Goal: Information Seeking & Learning: Learn about a topic

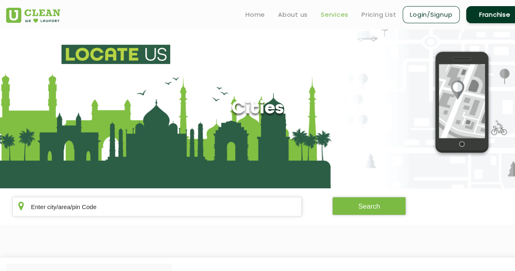
click at [339, 16] on link "Services" at bounding box center [335, 15] width 28 height 10
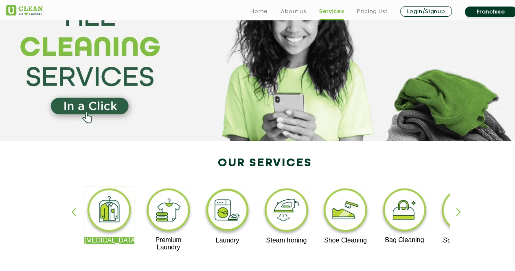
scroll to position [81, 0]
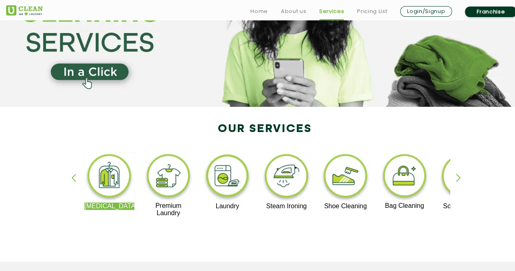
click at [414, 182] on img at bounding box center [404, 177] width 50 height 50
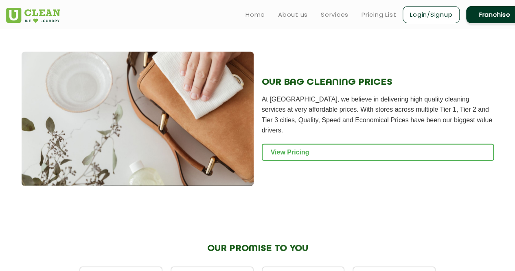
scroll to position [776, 0]
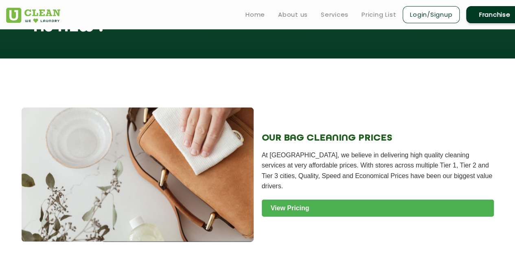
click at [310, 201] on link "View Pricing" at bounding box center [378, 207] width 232 height 17
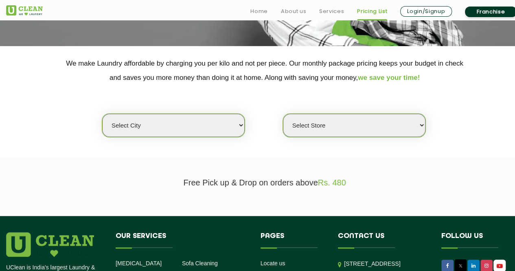
scroll to position [163, 0]
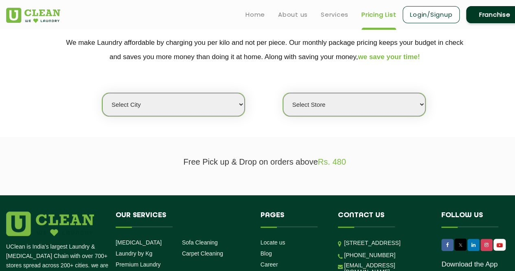
click at [195, 101] on select "Select city [GEOGRAPHIC_DATA] [GEOGRAPHIC_DATA] [GEOGRAPHIC_DATA] [GEOGRAPHIC_D…" at bounding box center [173, 104] width 142 height 23
drag, startPoint x: 195, startPoint y: 102, endPoint x: 189, endPoint y: 129, distance: 28.0
click at [190, 123] on section "We make Laundry affordable by charging you per kilo and not per piece. Our mont…" at bounding box center [257, 81] width 515 height 112
click at [185, 93] on select "Select city [GEOGRAPHIC_DATA] [GEOGRAPHIC_DATA] [GEOGRAPHIC_DATA] [GEOGRAPHIC_D…" at bounding box center [173, 104] width 142 height 23
select select "11"
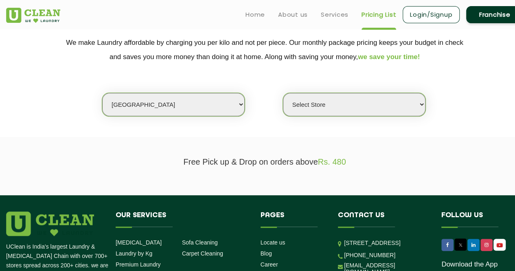
click at [102, 93] on select "Select city Aalo Agartala Agra Ahmedabad Akola Aligarh Alwar - UClean Select Am…" at bounding box center [173, 104] width 142 height 23
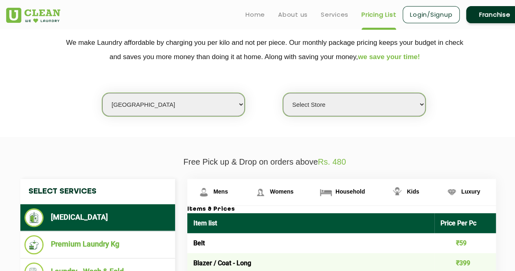
click at [296, 101] on select "Select Store UClean Anna Nagar UClean Navalur UClean Chitlapakkam UClean Urrapa…" at bounding box center [354, 104] width 142 height 23
select select "427"
click at [283, 93] on select "Select Store UClean Anna Nagar UClean Navalur UClean Chitlapakkam UClean Urrapa…" at bounding box center [354, 104] width 142 height 23
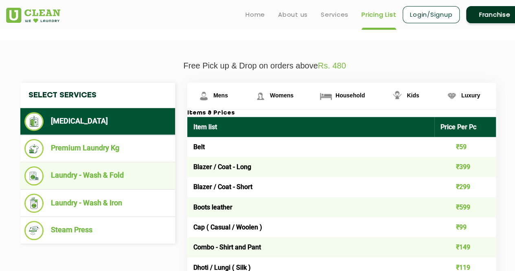
scroll to position [255, 0]
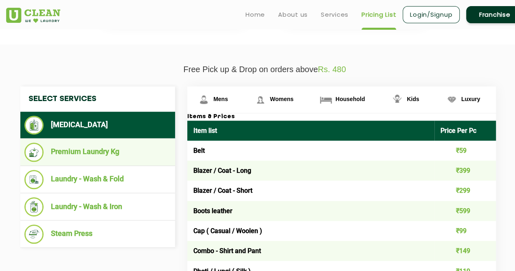
click at [108, 161] on li "Premium Laundry Kg" at bounding box center [97, 151] width 147 height 19
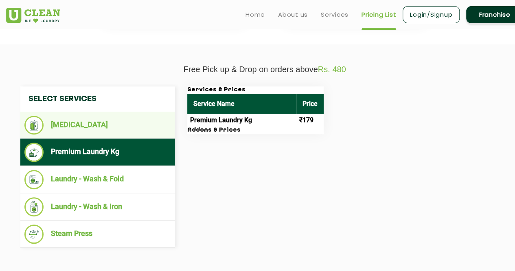
click at [104, 129] on li "[MEDICAL_DATA]" at bounding box center [97, 125] width 147 height 19
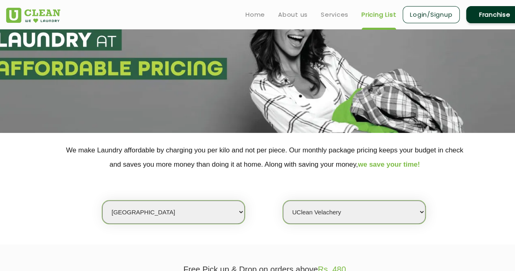
scroll to position [52, 0]
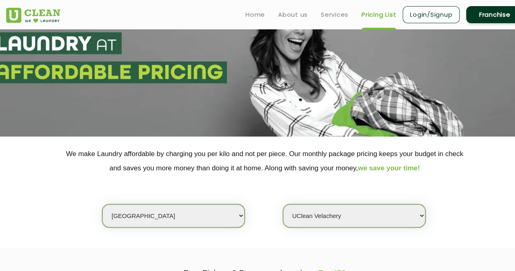
click at [202, 216] on select "Select city Aalo Agartala Agra Ahmedabad Akola Aligarh Alwar - UClean Select Am…" at bounding box center [173, 215] width 142 height 23
click at [203, 216] on select "Select city Aalo Agartala Agra Ahmedabad Akola Aligarh Alwar - UClean Select Am…" at bounding box center [173, 215] width 142 height 23
click at [269, 214] on div "Select city Aalo Agartala Agra Ahmedabad Akola Aligarh Alwar - UClean Select Am…" at bounding box center [264, 201] width 529 height 53
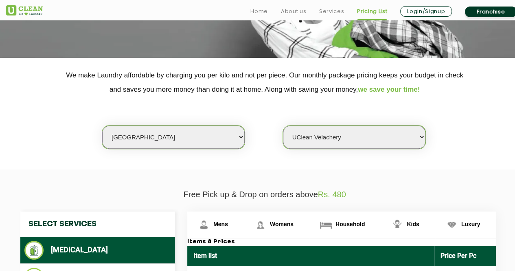
scroll to position [255, 0]
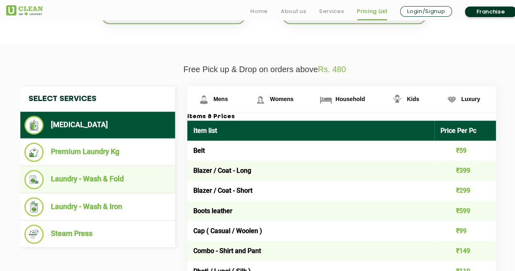
click at [94, 189] on li "Laundry - Wash & Fold" at bounding box center [97, 179] width 147 height 19
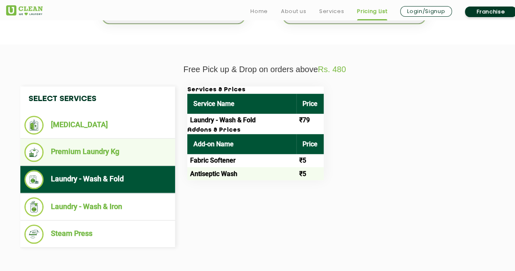
click at [90, 162] on li "Premium Laundry Kg" at bounding box center [97, 151] width 147 height 19
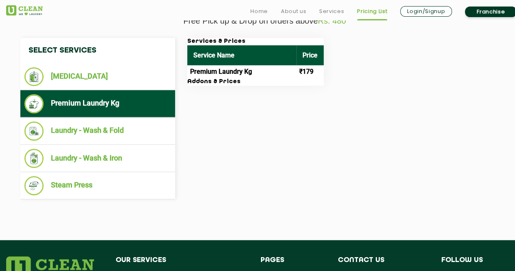
scroll to position [337, 0]
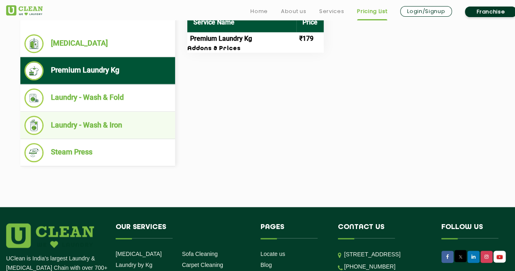
click at [86, 135] on li "Laundry - Wash & Iron" at bounding box center [97, 125] width 147 height 19
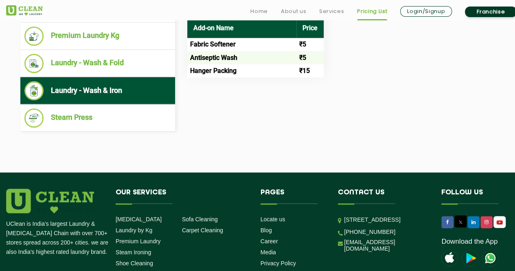
scroll to position [418, 0]
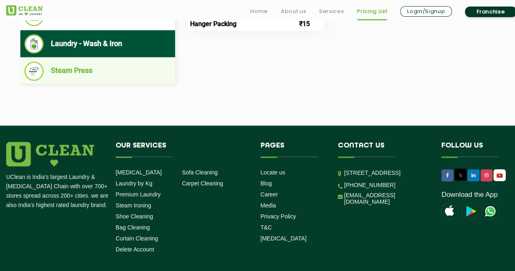
click at [88, 81] on li "Steam Press" at bounding box center [97, 70] width 147 height 19
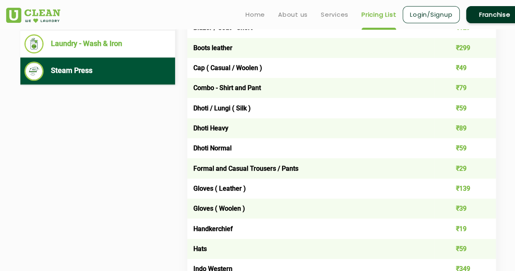
scroll to position [255, 0]
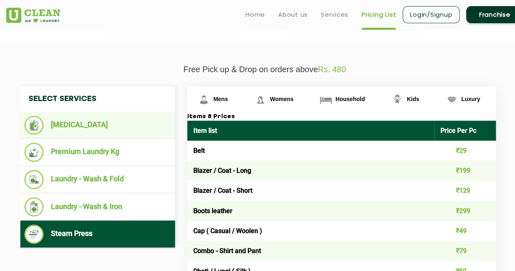
click at [95, 134] on li "[MEDICAL_DATA]" at bounding box center [97, 125] width 147 height 19
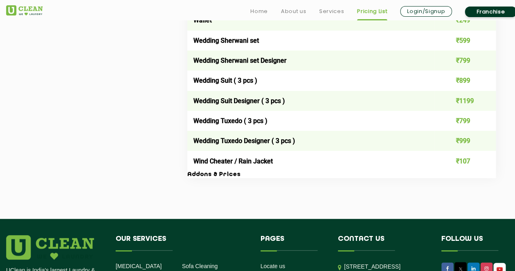
scroll to position [1762, 0]
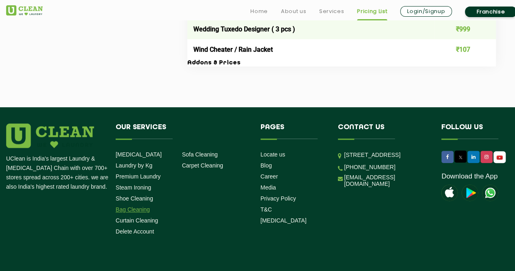
click at [128, 213] on link "Bag Cleaning" at bounding box center [133, 209] width 34 height 7
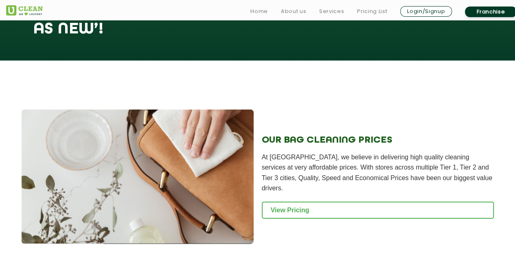
scroll to position [814, 0]
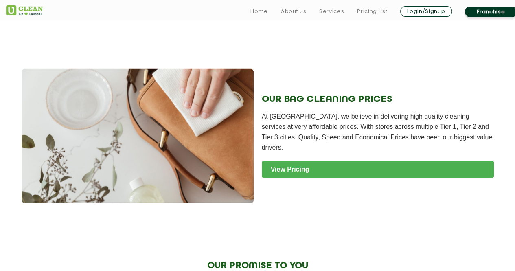
click at [306, 166] on link "View Pricing" at bounding box center [378, 169] width 232 height 17
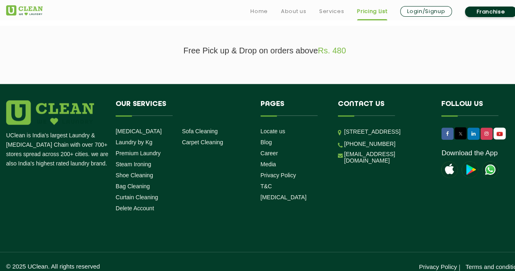
scroll to position [282, 0]
